Goal: Information Seeking & Learning: Check status

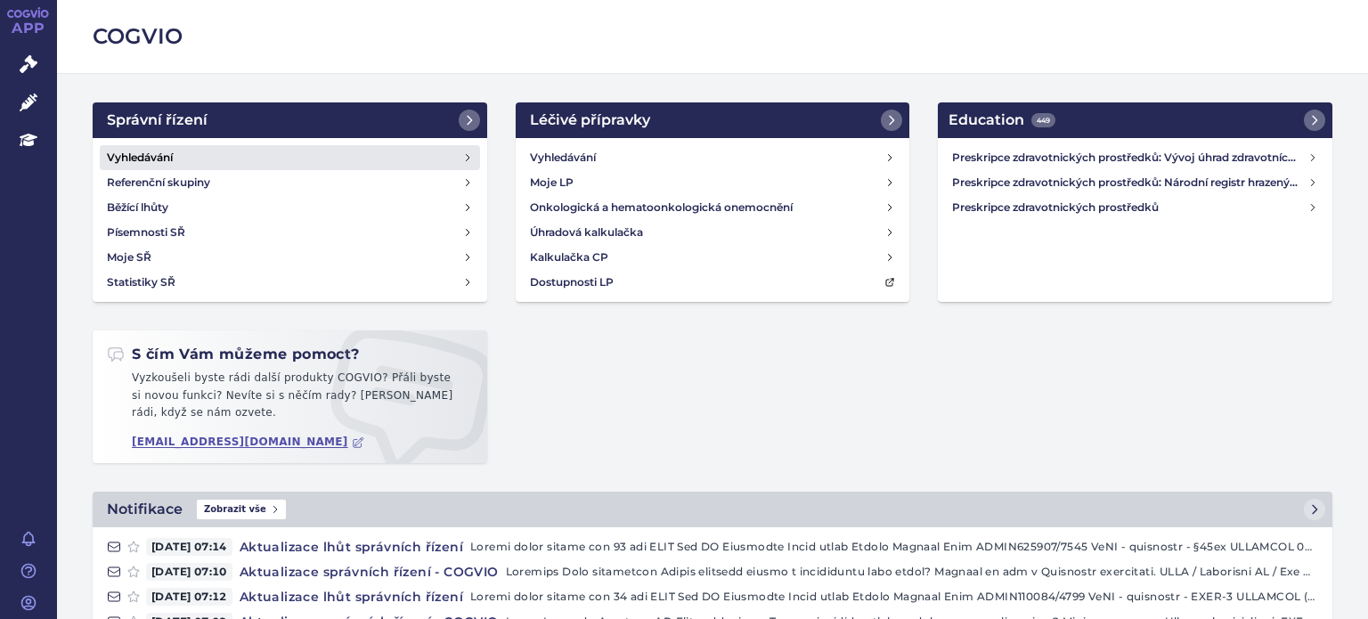
click at [150, 162] on h4 "Vyhledávání" at bounding box center [140, 158] width 66 height 18
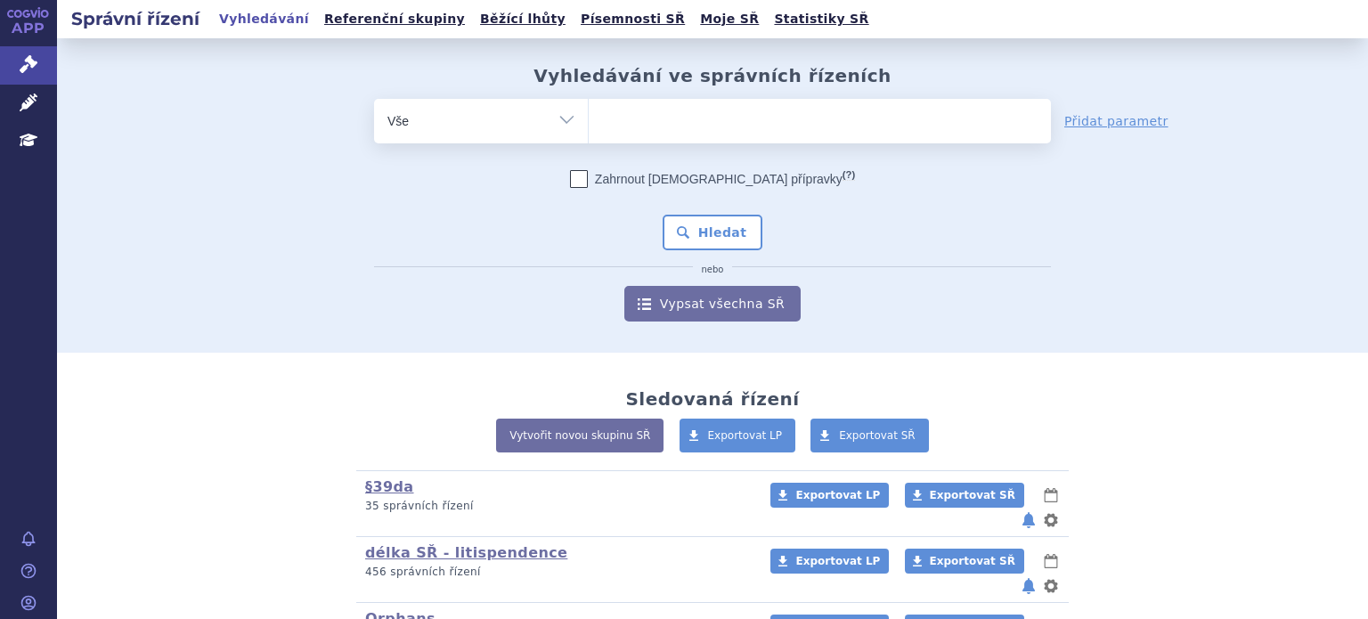
scroll to position [89, 0]
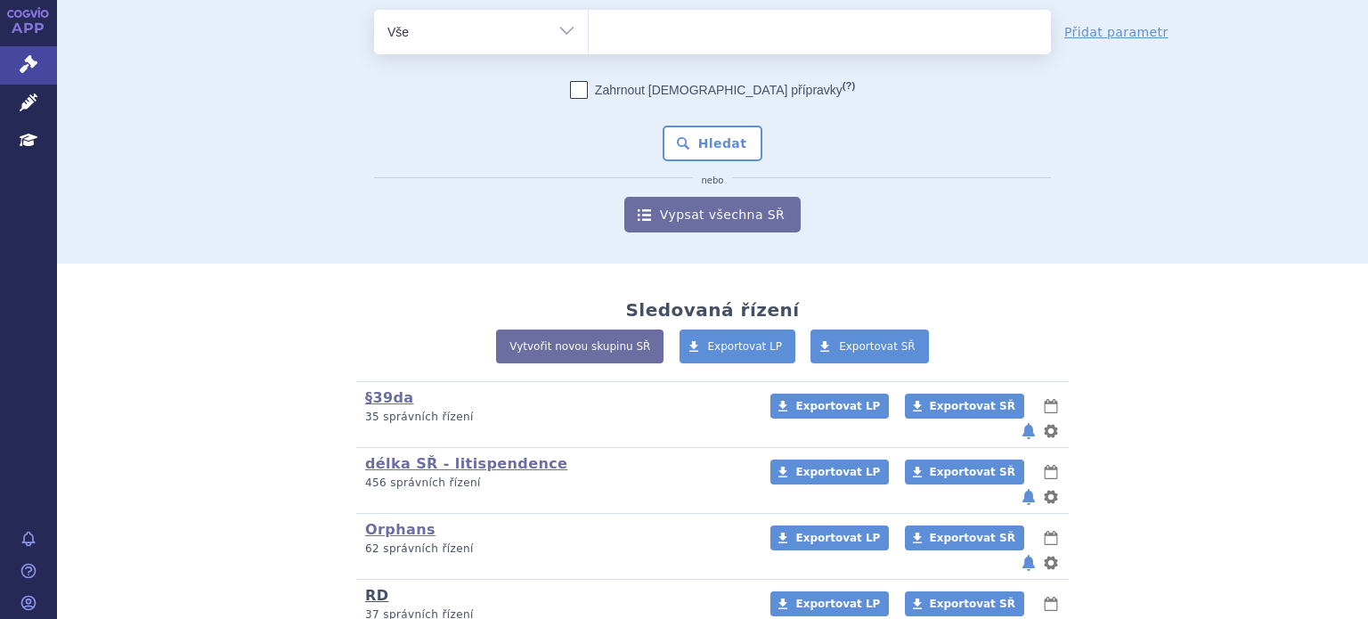
click at [374, 587] on link "RD" at bounding box center [376, 595] width 23 height 17
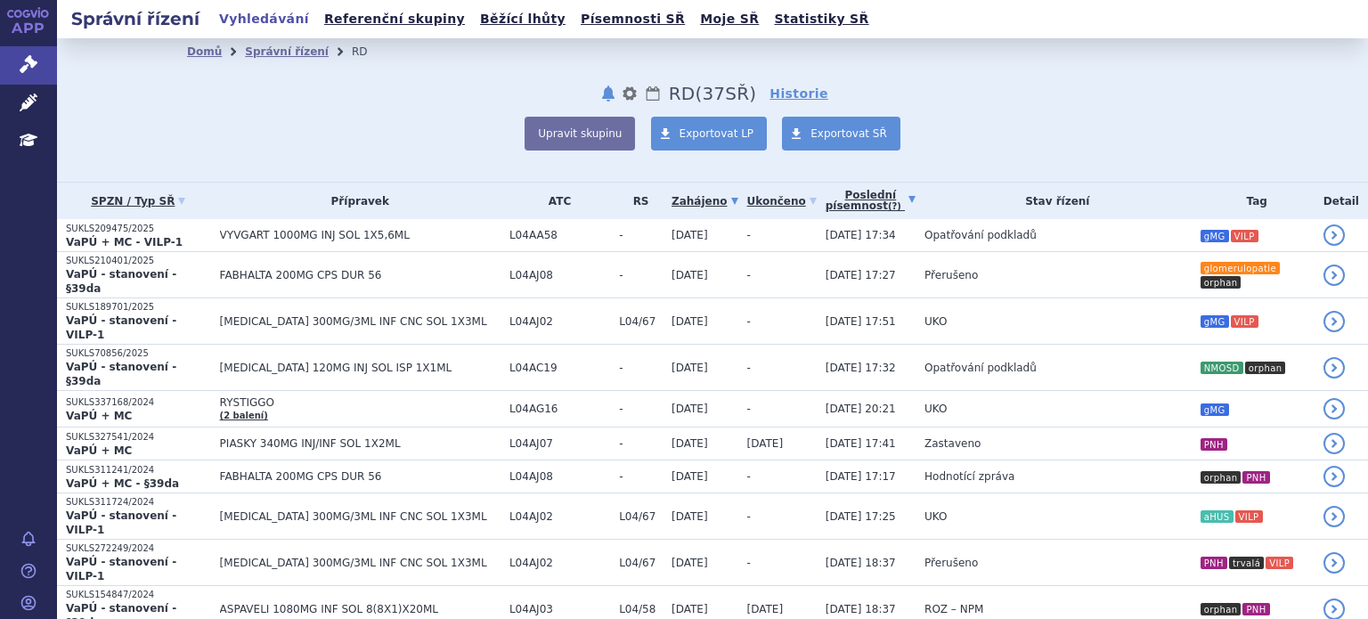
click at [826, 206] on link "Poslední písemnost (?)" at bounding box center [871, 201] width 90 height 37
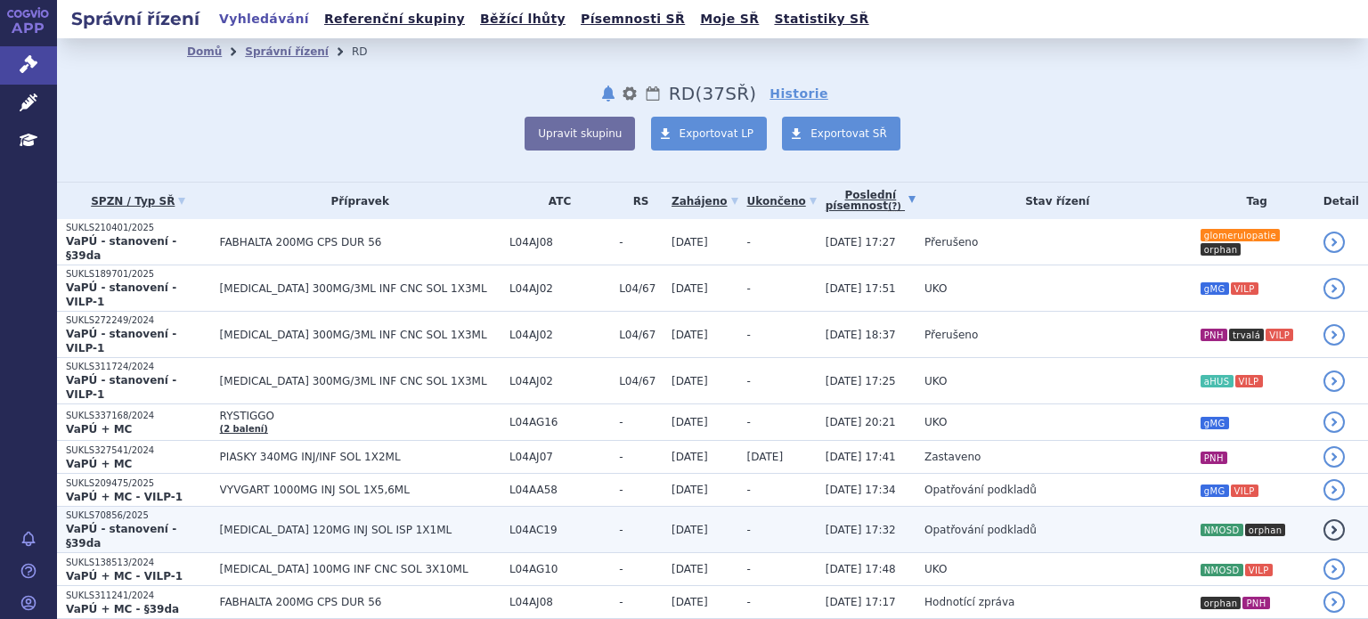
click at [951, 524] on span "Opatřování podkladů" at bounding box center [980, 530] width 112 height 12
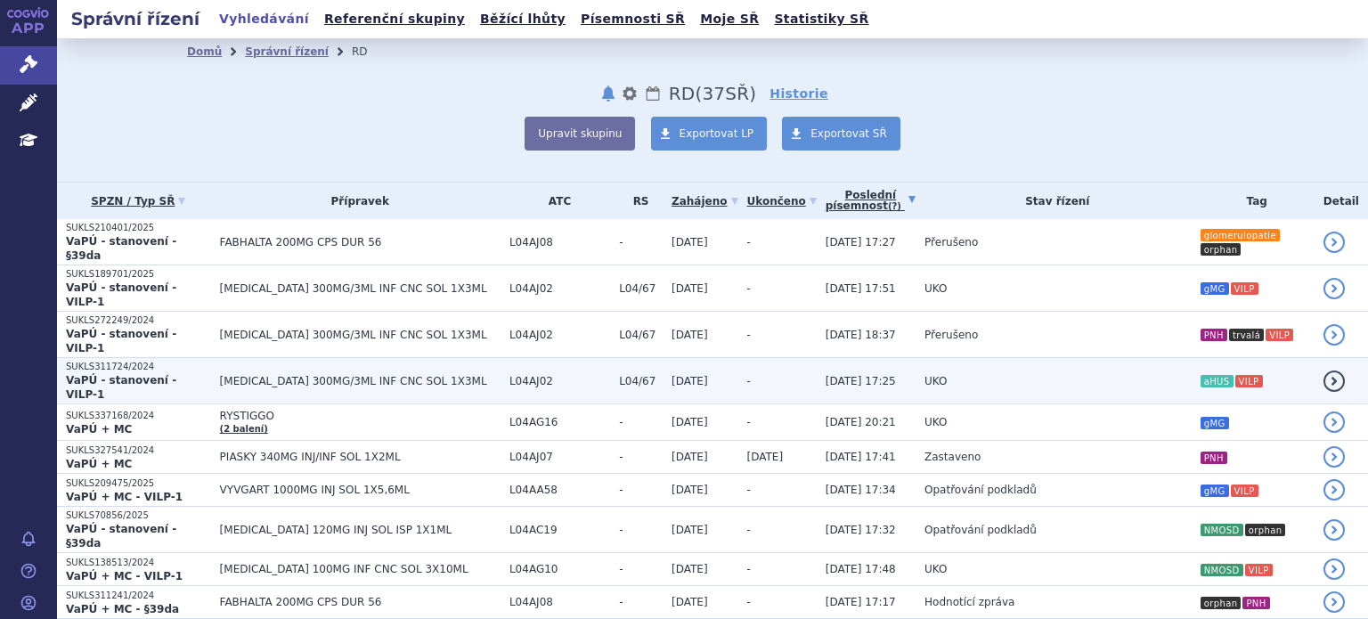
click at [858, 553] on td "14.08.2025 17:48" at bounding box center [866, 569] width 99 height 33
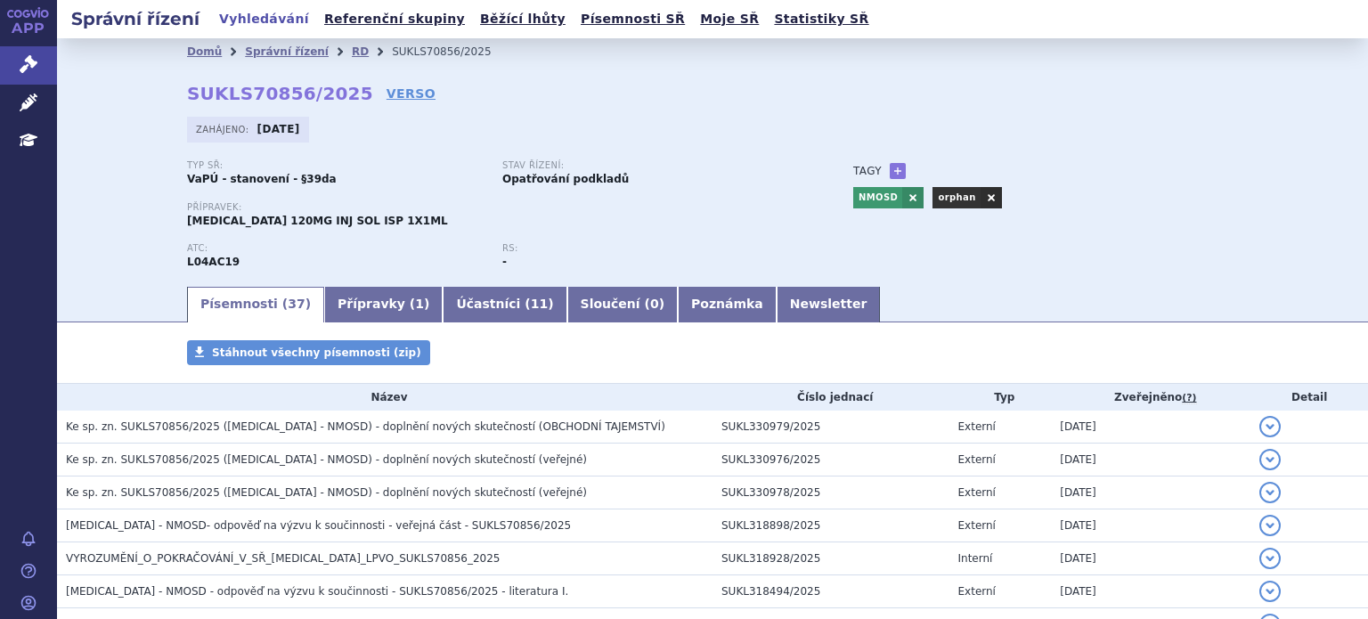
click at [644, 187] on div "Stav řízení: Opatřování podkladů" at bounding box center [659, 173] width 315 height 27
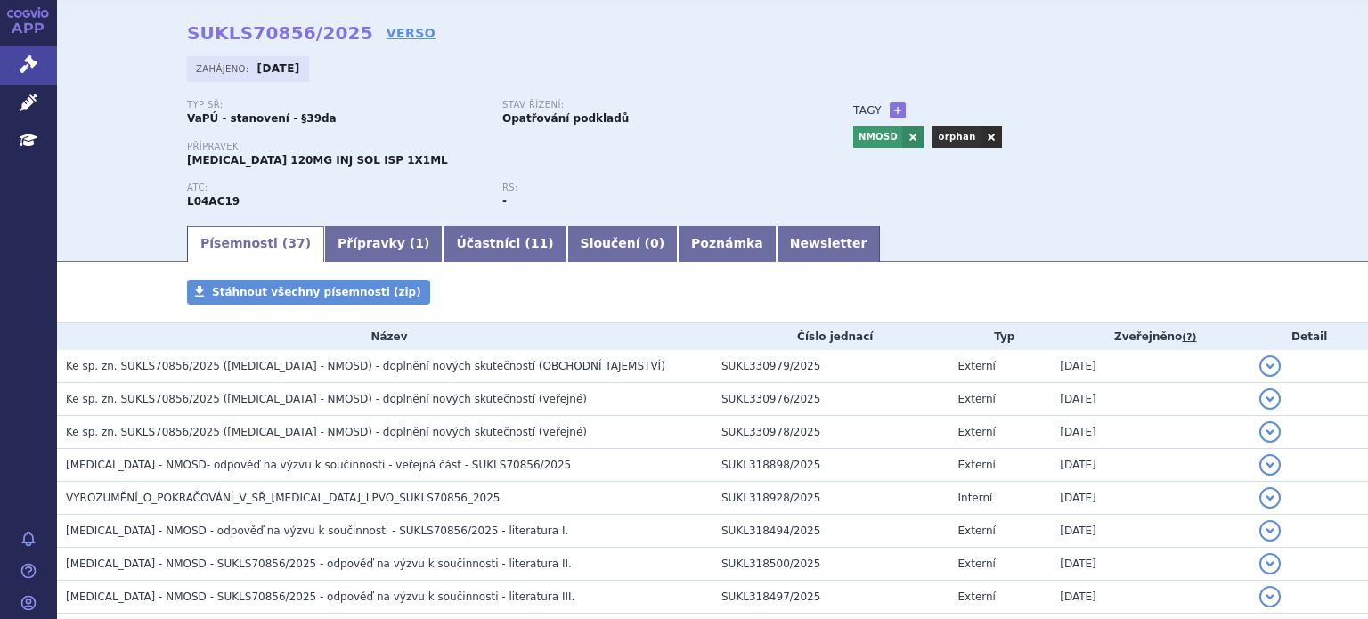
scroll to position [89, 0]
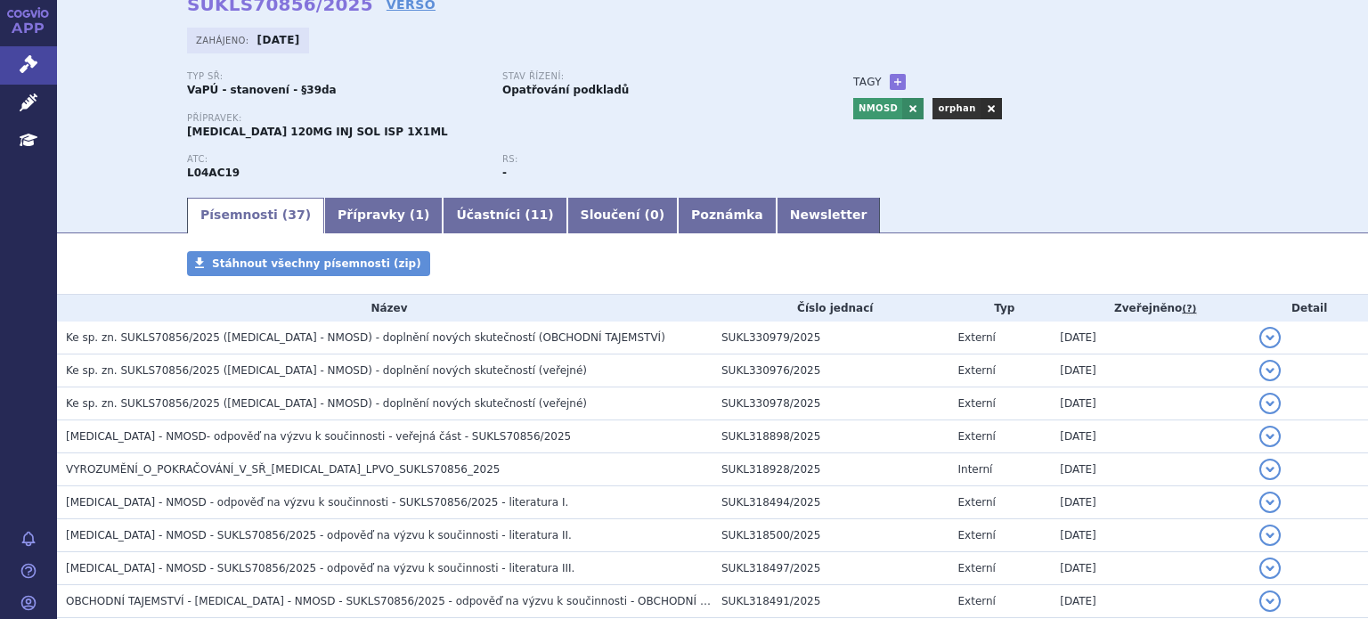
click at [723, 118] on p "Přípravek:" at bounding box center [502, 118] width 631 height 11
click at [716, 132] on div "Přípravek: ENSPRYNG 120MG INJ SOL ISP 1X1ML" at bounding box center [502, 126] width 631 height 27
drag, startPoint x: 1332, startPoint y: 2, endPoint x: 764, endPoint y: 50, distance: 570.2
click at [764, 50] on div "Zahájeno: 25.02.2025" at bounding box center [712, 45] width 1051 height 35
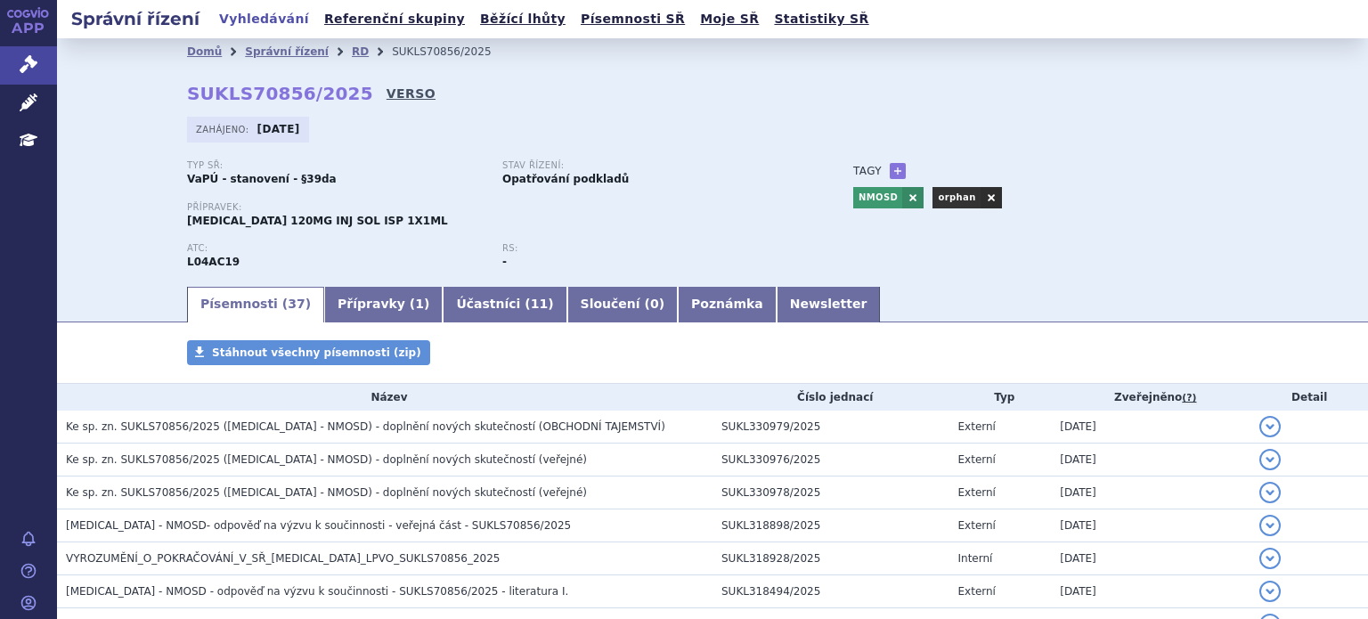
click at [387, 91] on link "VERSO" at bounding box center [411, 94] width 49 height 18
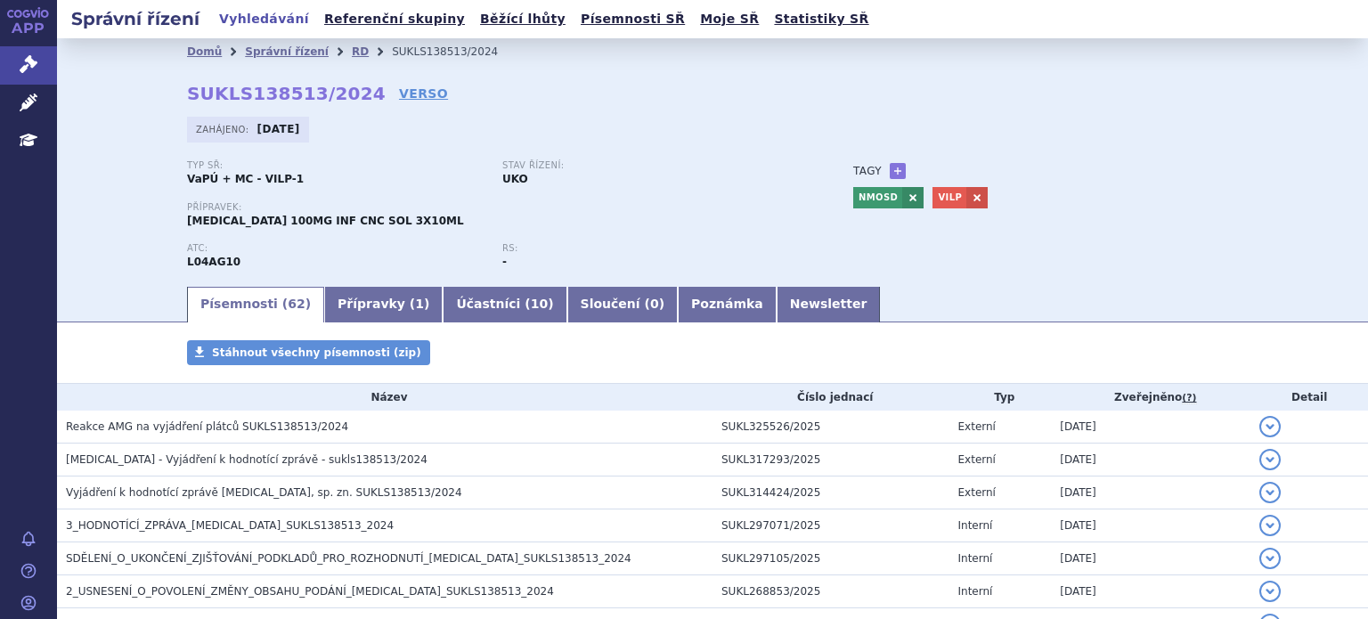
click at [674, 190] on div "Typ SŘ: VaPÚ + MC - VILP-1 Stav řízení: UKO" at bounding box center [502, 180] width 631 height 41
click at [352, 50] on link "RD" at bounding box center [360, 51] width 17 height 12
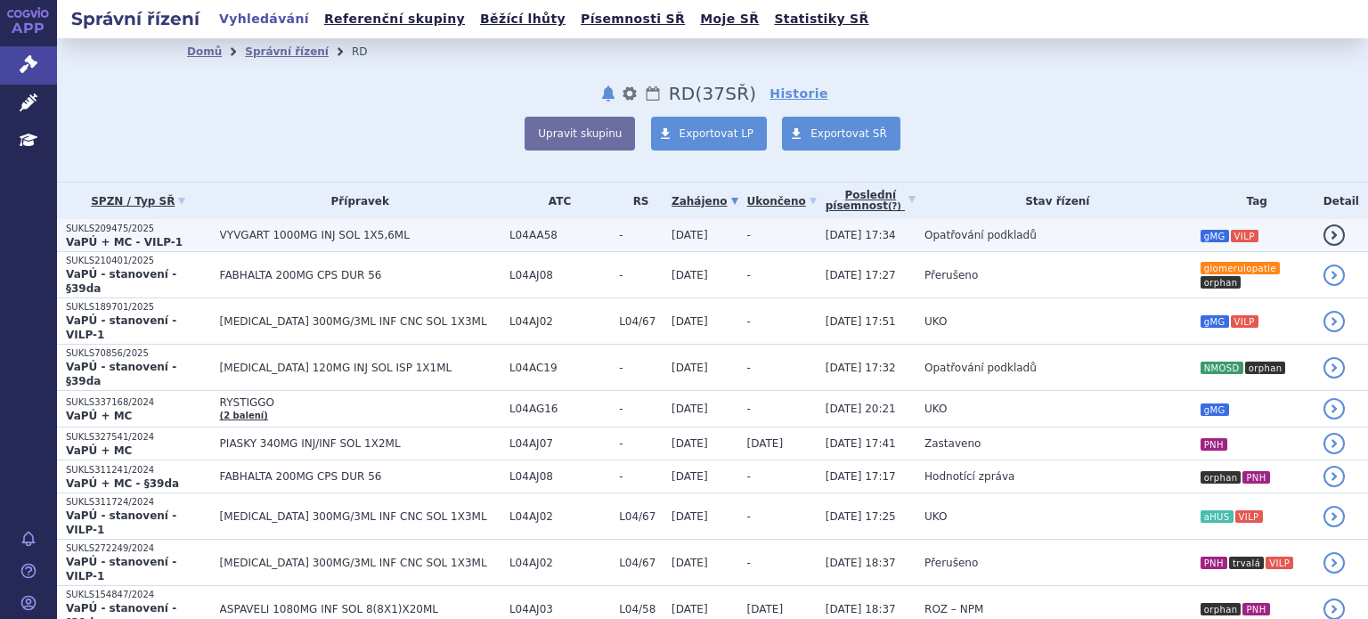
click at [927, 237] on span "Opatřování podkladů" at bounding box center [980, 235] width 112 height 12
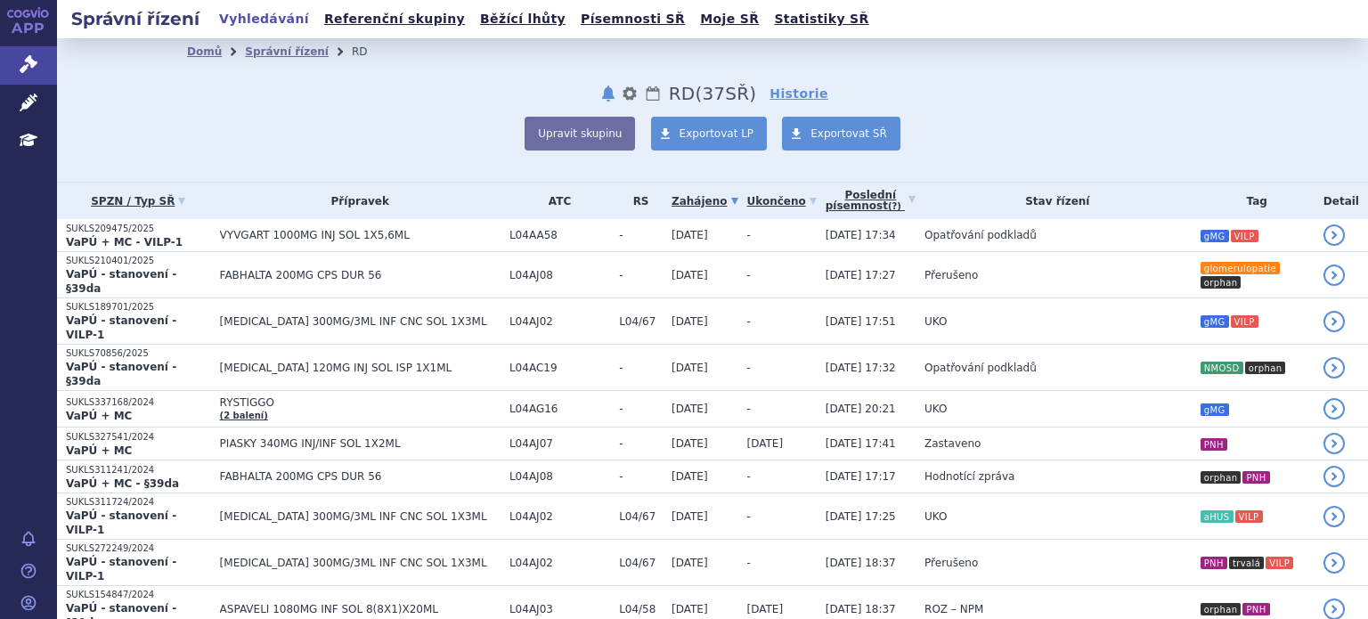
click at [828, 209] on link "Poslední písemnost (?)" at bounding box center [871, 201] width 90 height 37
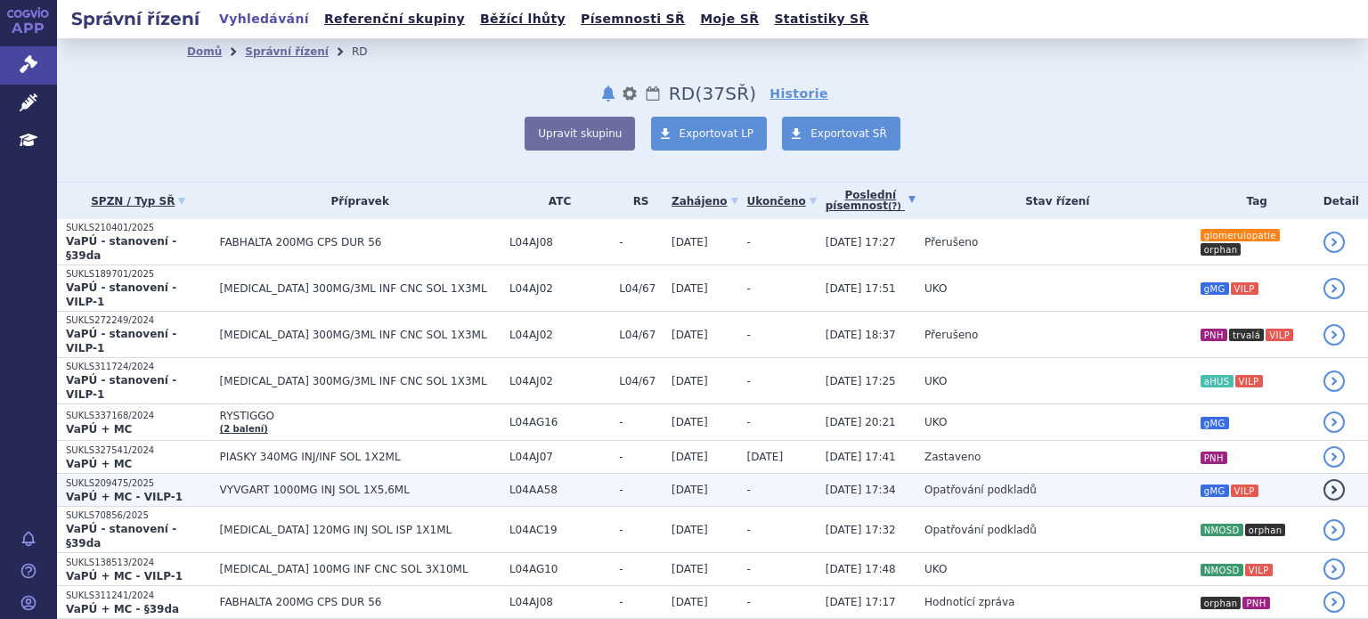
scroll to position [89, 0]
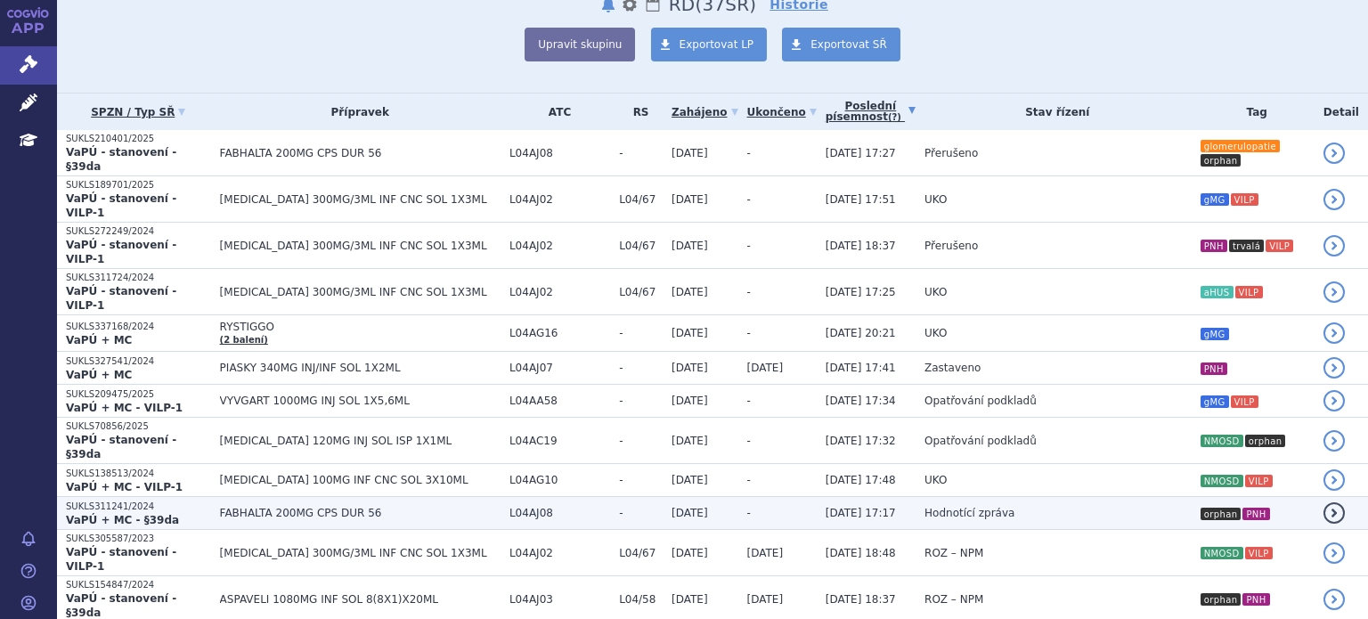
click at [927, 507] on span "Hodnotící zpráva" at bounding box center [969, 513] width 90 height 12
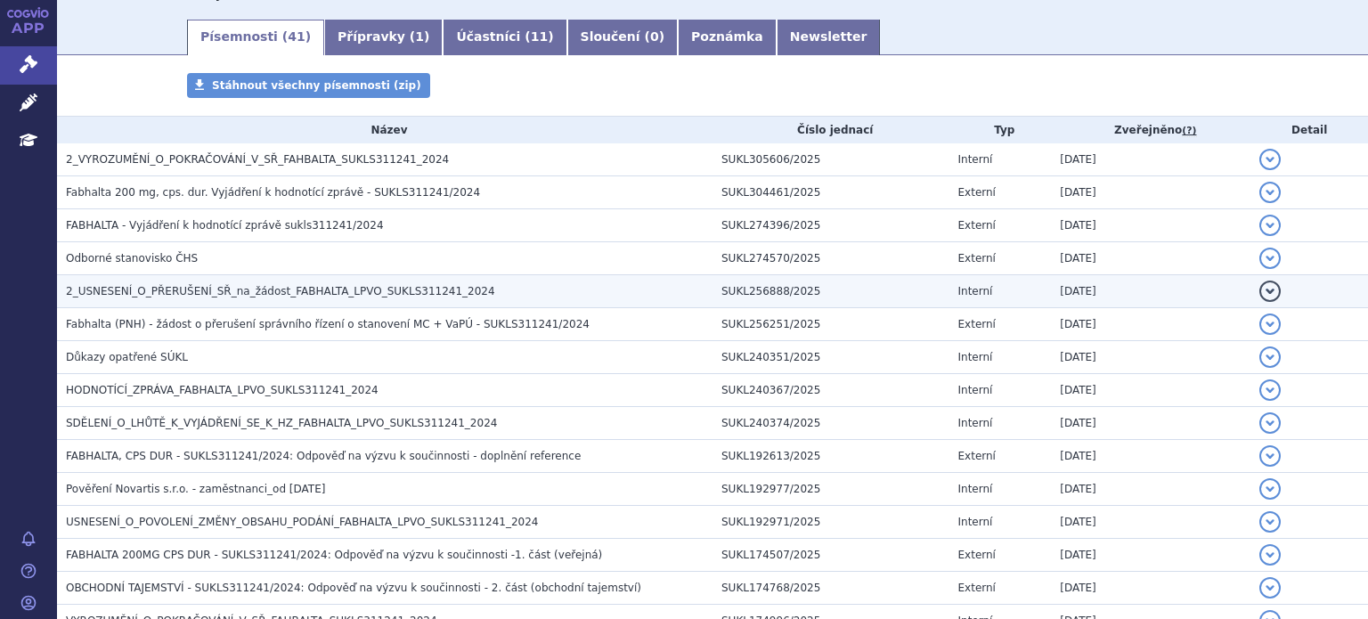
scroll to position [178, 0]
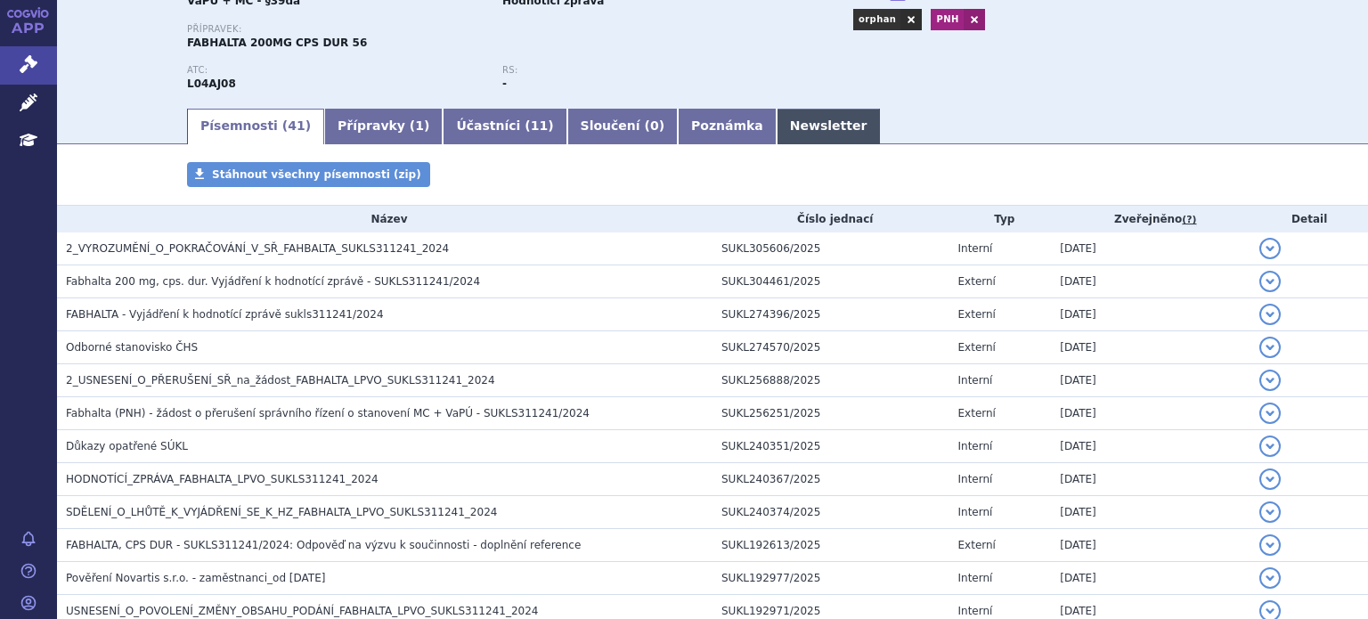
click at [777, 117] on link "Newsletter" at bounding box center [829, 127] width 104 height 36
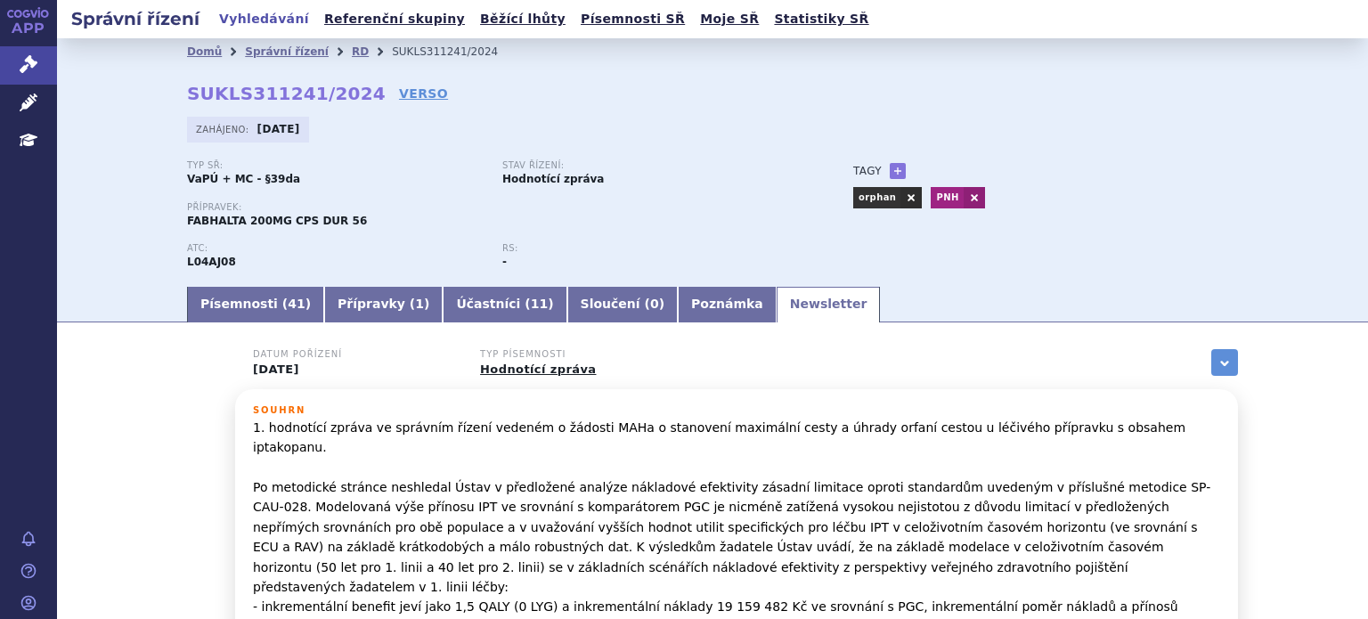
click at [776, 190] on div "Typ SŘ: VaPÚ + MC - §39da Stav řízení: Hodnotící zpráva" at bounding box center [502, 180] width 631 height 41
